Goal: Answer question/provide support: Share knowledge or assist other users

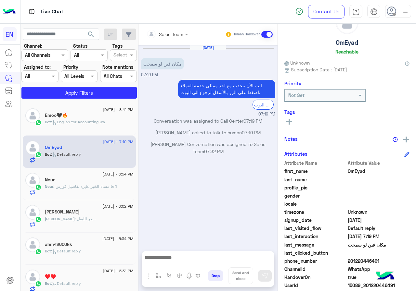
click at [291, 118] on button at bounding box center [289, 122] width 10 height 8
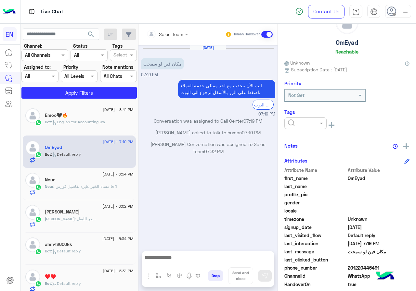
click at [298, 125] on input "text" at bounding box center [298, 123] width 20 height 7
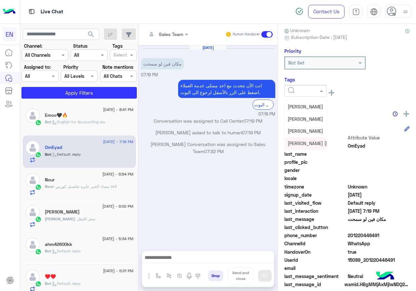
click at [300, 139] on div "[PERSON_NAME] [PERSON_NAME]" at bounding box center [305, 143] width 42 height 12
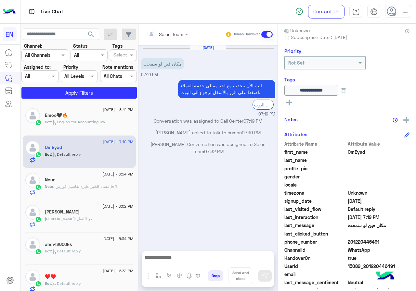
click at [81, 119] on p "Bot : English for Accounting wa" at bounding box center [75, 122] width 60 height 6
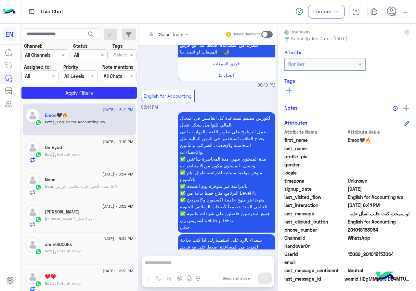
scroll to position [58, 0]
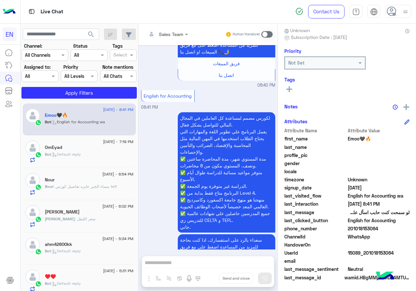
click at [290, 86] on icon at bounding box center [289, 89] width 6 height 6
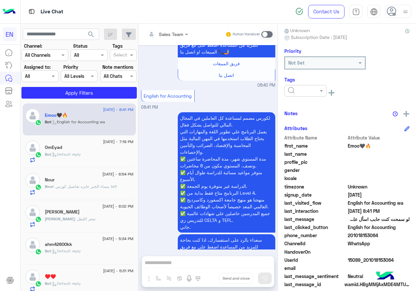
click at [297, 94] on div at bounding box center [305, 91] width 42 height 12
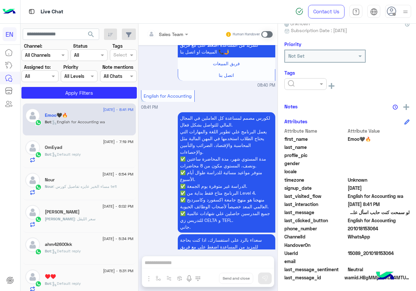
click at [372, 229] on span "201018153064" at bounding box center [378, 228] width 62 height 7
copy span "201018153064"
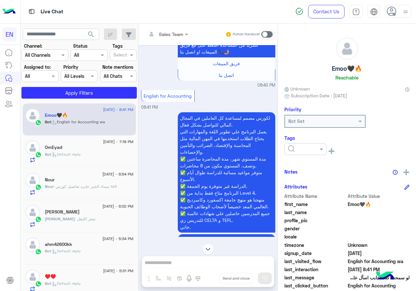
scroll to position [1651, 0]
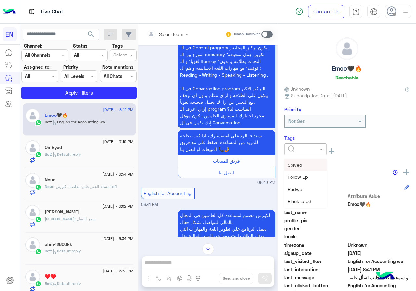
click at [297, 150] on input "text" at bounding box center [298, 149] width 20 height 7
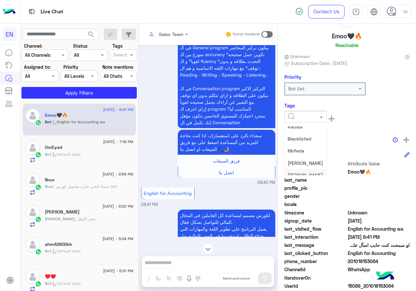
scroll to position [20, 0]
